Goal: Information Seeking & Learning: Find specific fact

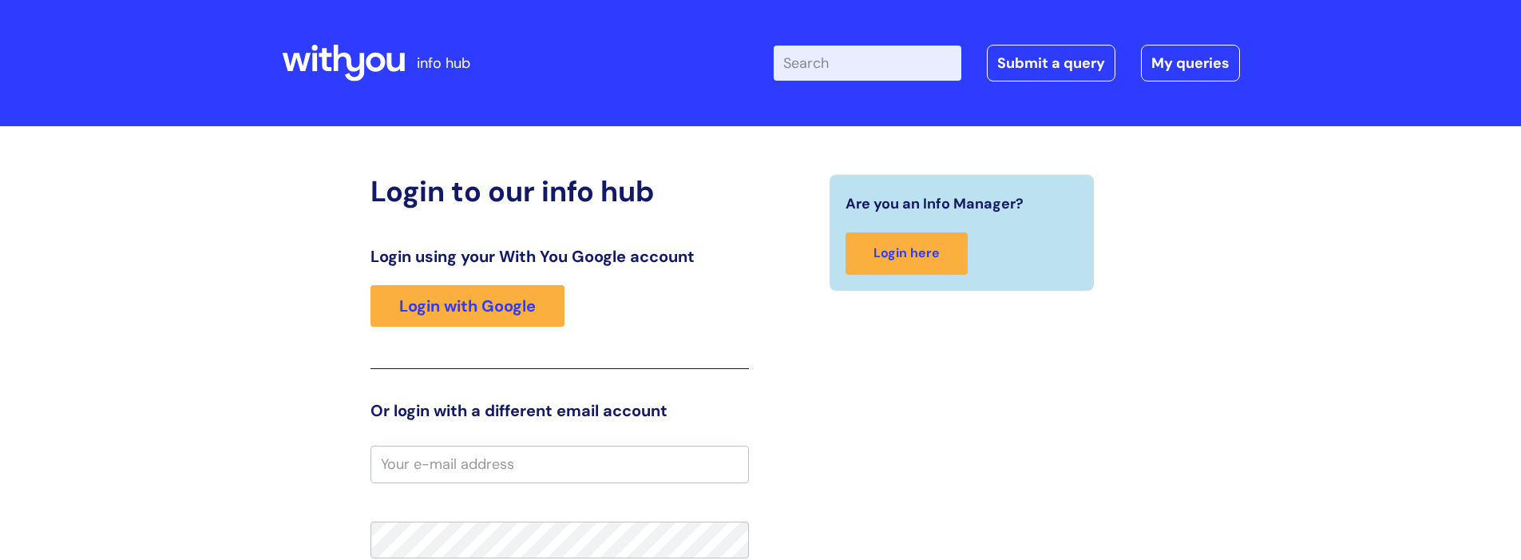
click at [853, 61] on input "Enter your search term here..." at bounding box center [868, 63] width 188 height 35
type input "central ips"
click button "Search" at bounding box center [0, 0] width 0 height 0
click at [853, 61] on input "Enter your search term here..." at bounding box center [868, 63] width 188 height 35
type input "central"
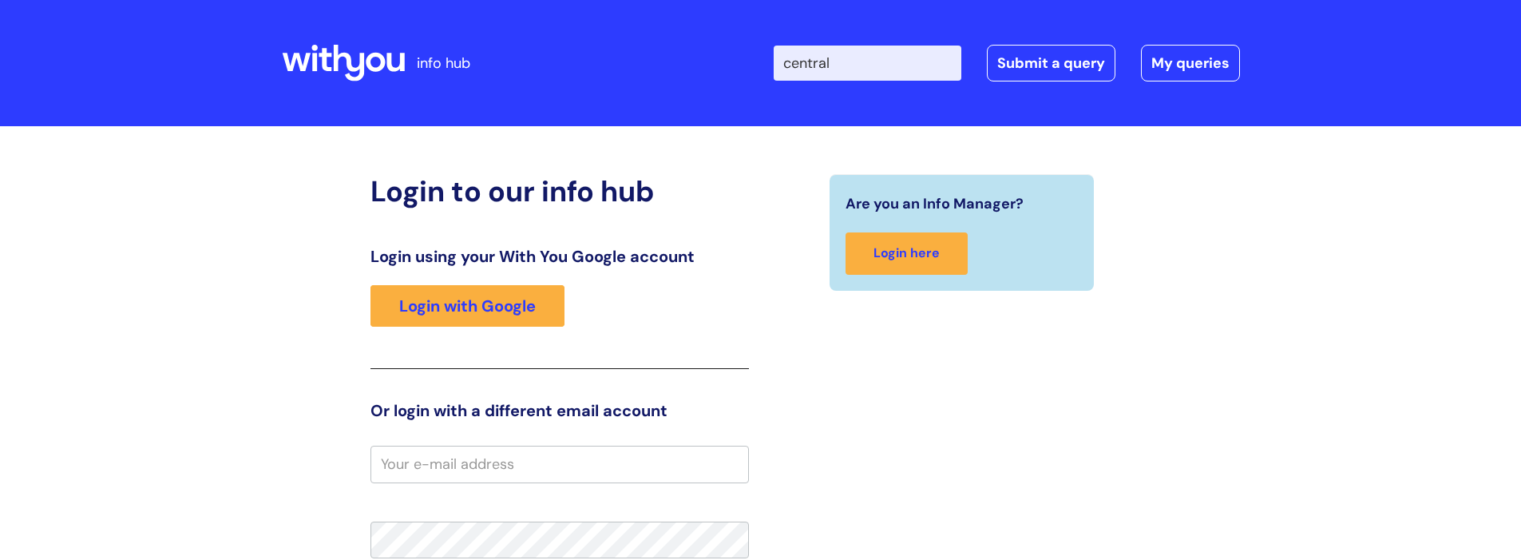
click button "Search" at bounding box center [0, 0] width 0 height 0
click at [849, 61] on input "Enter your search term here..." at bounding box center [868, 63] width 188 height 35
type input "central redesign"
click button "Search" at bounding box center [0, 0] width 0 height 0
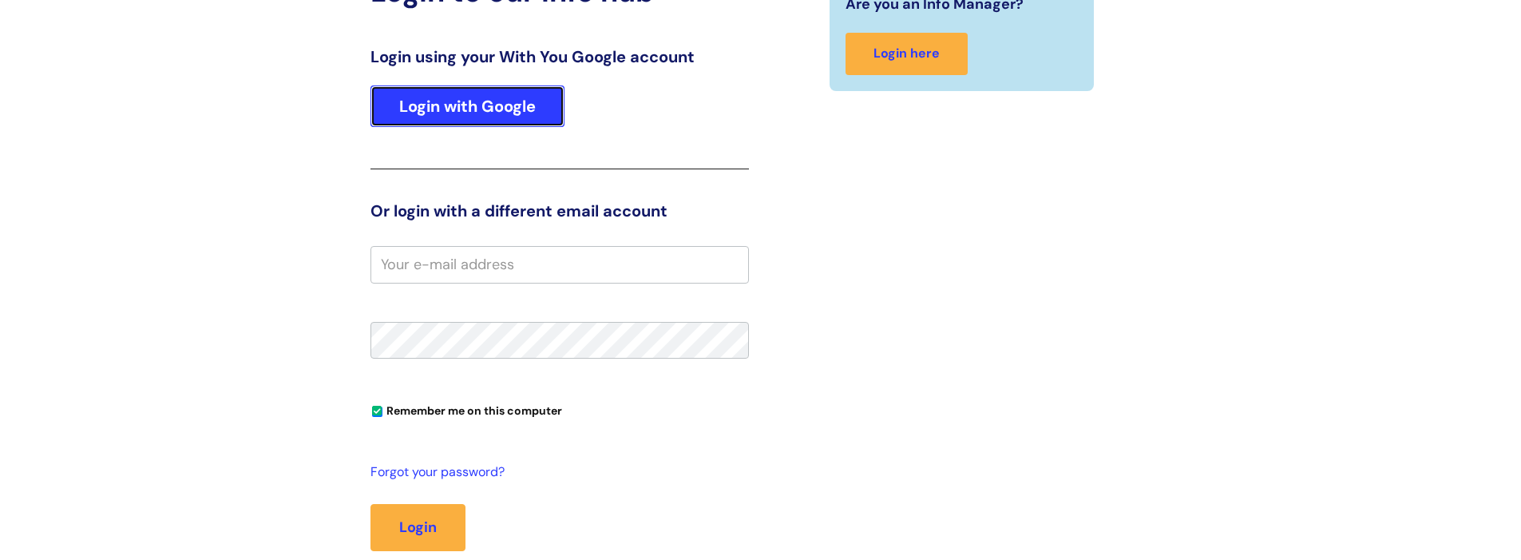
click at [488, 106] on link "Login with Google" at bounding box center [467, 106] width 194 height 42
